Goal: Complete application form

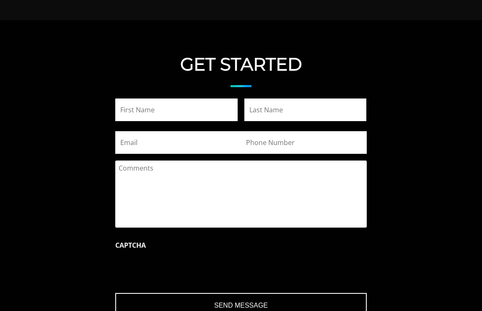
scroll to position [843, 0]
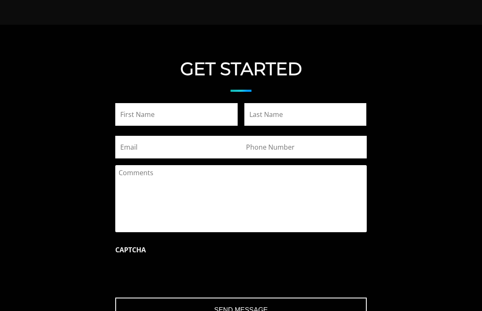
click at [163, 122] on input "First" at bounding box center [176, 114] width 122 height 23
type input "[PERSON_NAME]"
click at [275, 105] on input "Last" at bounding box center [305, 114] width 122 height 23
type input "Decklar"
click at [160, 144] on input "Email" at bounding box center [178, 147] width 126 height 23
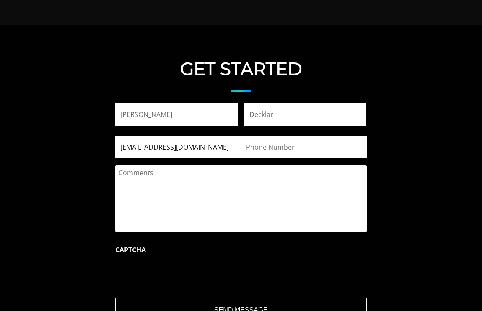
type input "[EMAIL_ADDRESS][DOMAIN_NAME]"
click at [269, 153] on input "(___) ___-____" at bounding box center [304, 147] width 126 height 23
type input "[PHONE_NUMBER]"
click at [187, 184] on textarea "Comments" at bounding box center [240, 198] width 251 height 67
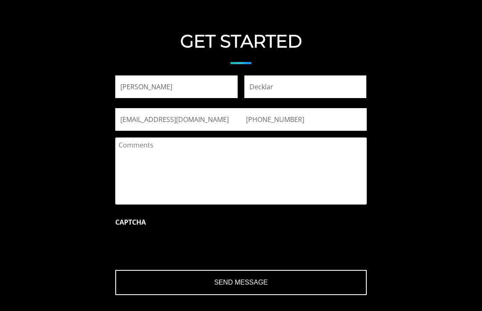
click at [185, 161] on textarea "Comments" at bounding box center [240, 170] width 251 height 67
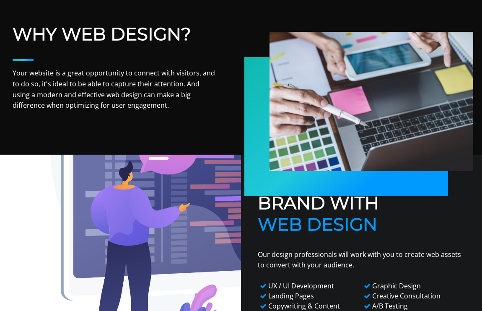
scroll to position [0, 0]
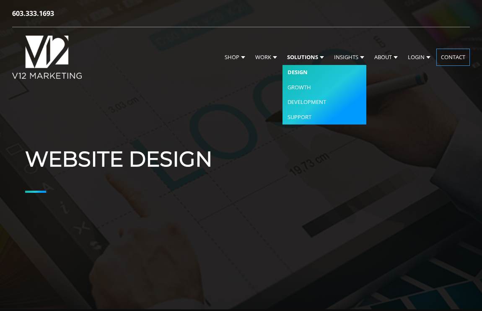
click at [302, 73] on link "Design" at bounding box center [324, 72] width 84 height 15
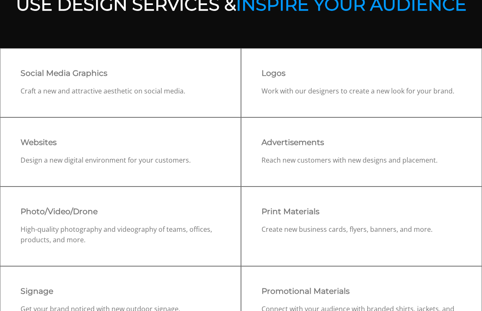
scroll to position [371, 0]
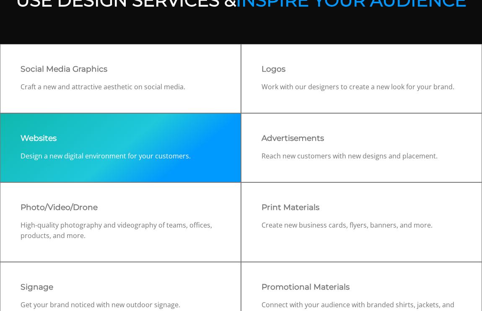
click at [168, 136] on h3 "Websites" at bounding box center [121, 138] width 200 height 9
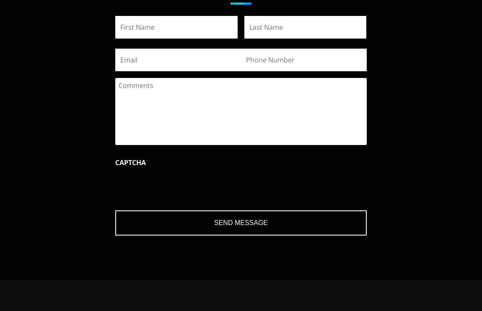
scroll to position [929, 0]
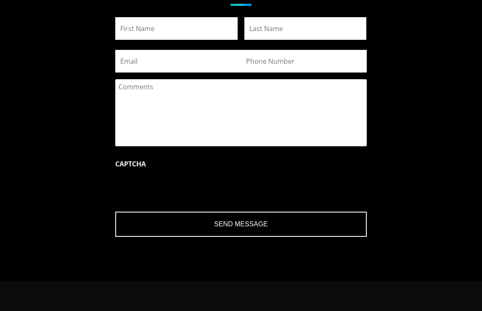
click at [151, 30] on input "First" at bounding box center [176, 28] width 122 height 23
type input "[PERSON_NAME]"
click at [300, 25] on input "Last" at bounding box center [305, 28] width 122 height 23
type input "Decklar"
click at [164, 66] on input "Email" at bounding box center [178, 61] width 126 height 23
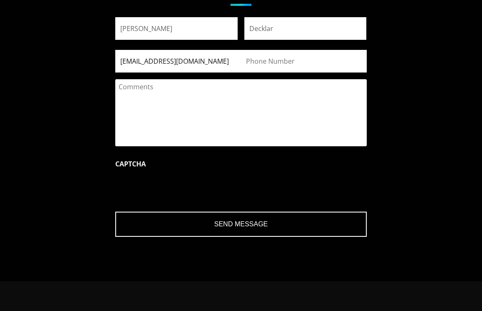
type input "[EMAIL_ADDRESS][DOMAIN_NAME]"
type input "(___) ___-____"
click at [265, 63] on input "(___) ___-____" at bounding box center [304, 61] width 126 height 23
type input "(___) ___-____"
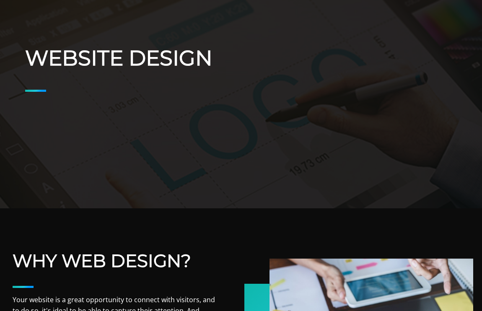
scroll to position [0, 0]
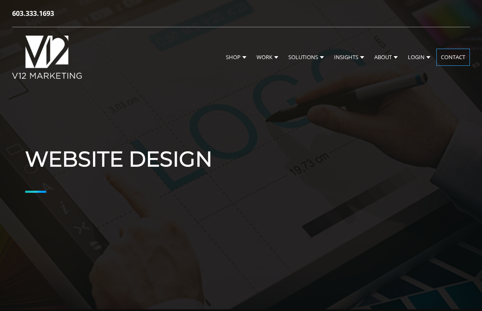
type input "(___) ___-____"
